Goal: Task Accomplishment & Management: Manage account settings

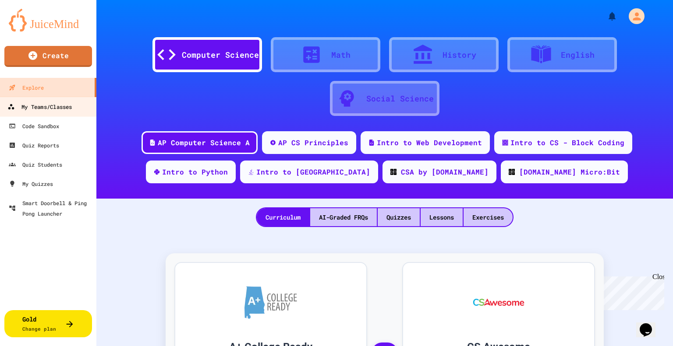
click at [71, 110] on div "My Teams/Classes" at bounding box center [39, 107] width 64 height 11
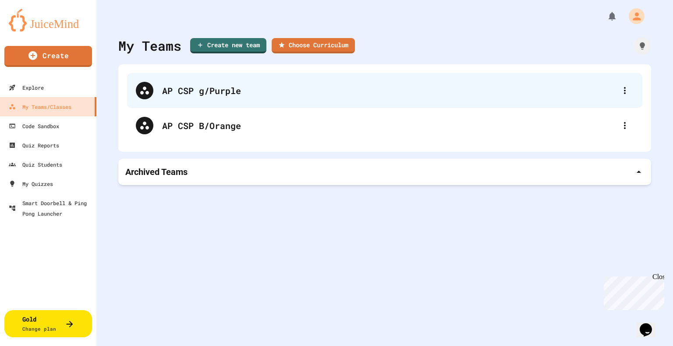
click at [359, 88] on div "AP CSP g/Purple" at bounding box center [389, 90] width 454 height 13
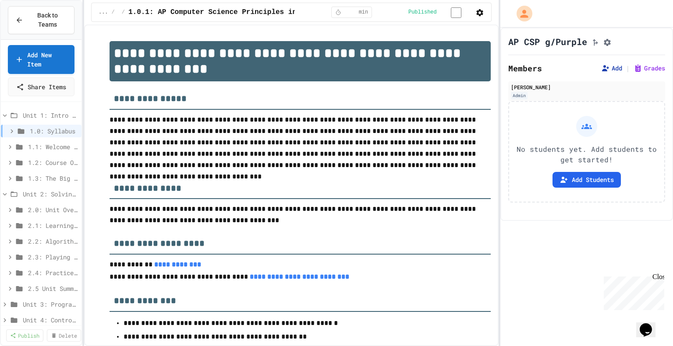
click at [608, 72] on button "Add" at bounding box center [611, 68] width 21 height 9
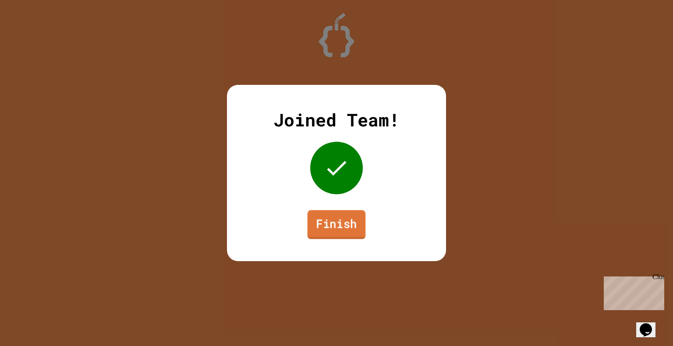
click at [321, 226] on link "Finish" at bounding box center [336, 224] width 58 height 29
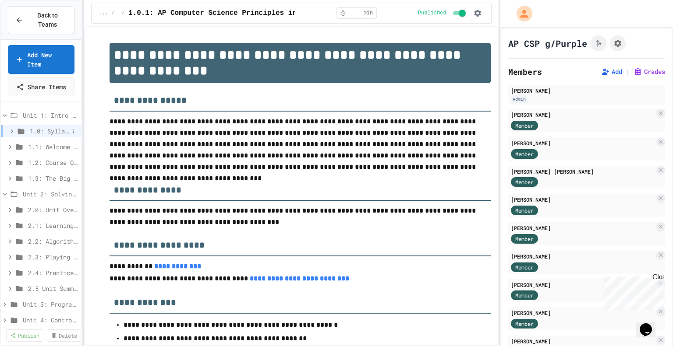
click at [12, 133] on icon at bounding box center [12, 131] width 8 height 8
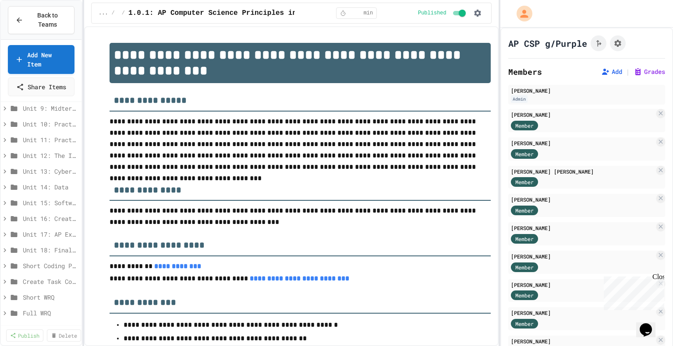
scroll to position [325, 0]
click at [32, 278] on span "Short WRQ" at bounding box center [46, 279] width 46 height 9
